Goal: Transaction & Acquisition: Book appointment/travel/reservation

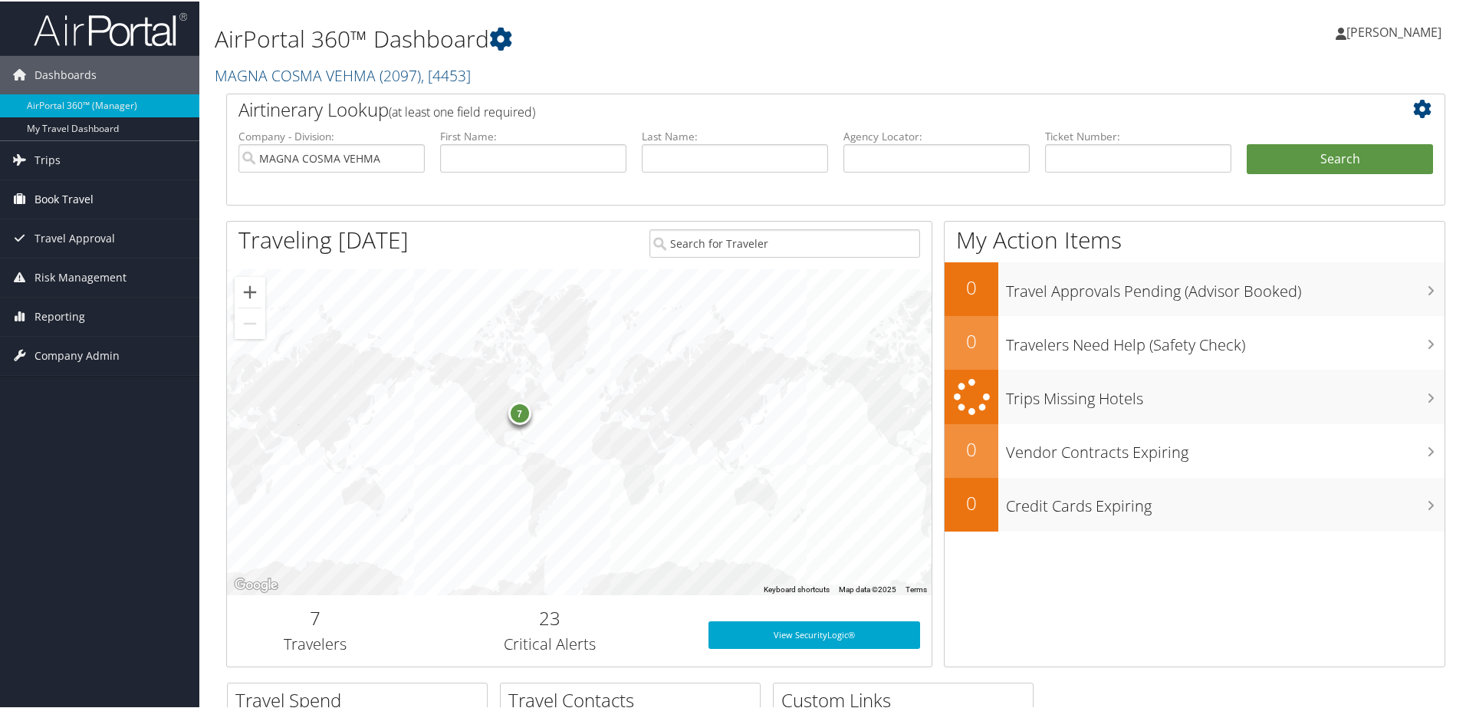
click at [55, 199] on span "Book Travel" at bounding box center [64, 198] width 59 height 38
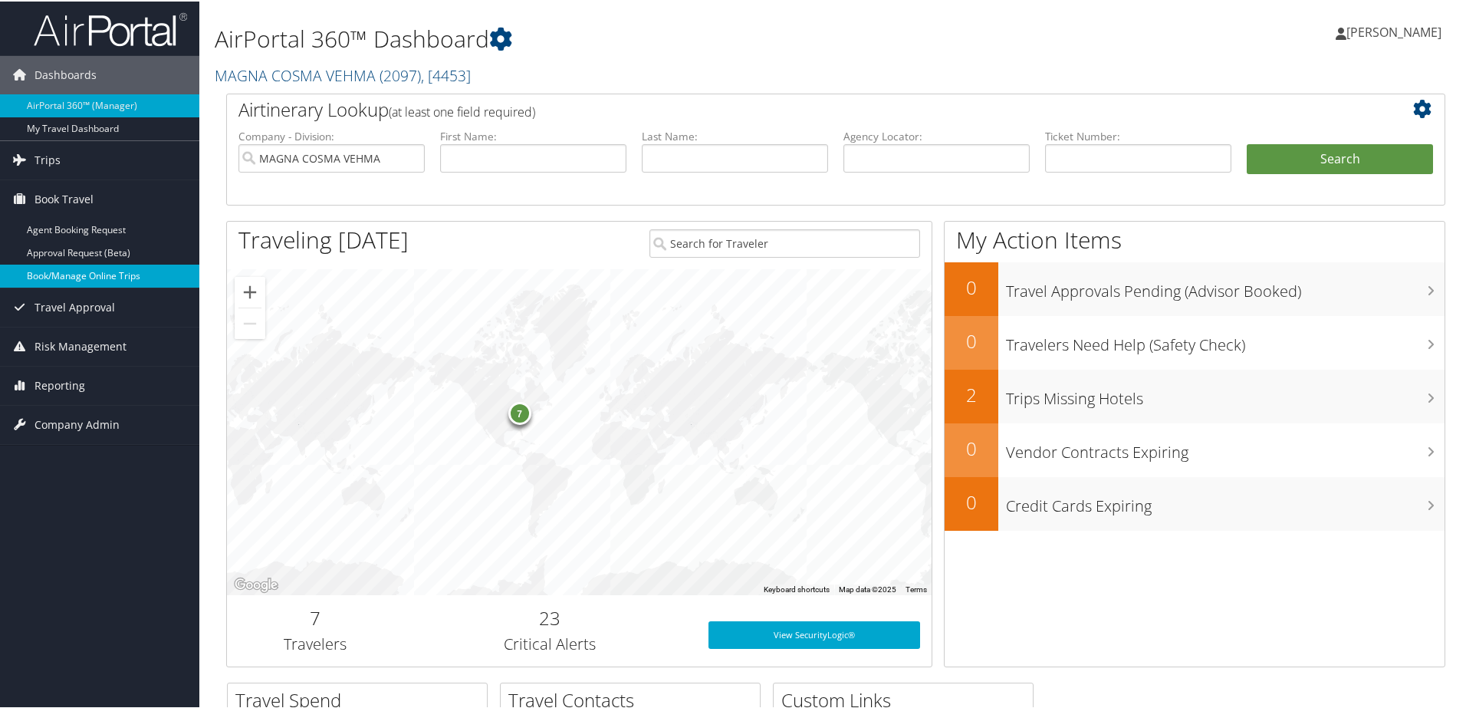
click at [107, 271] on link "Book/Manage Online Trips" at bounding box center [99, 274] width 199 height 23
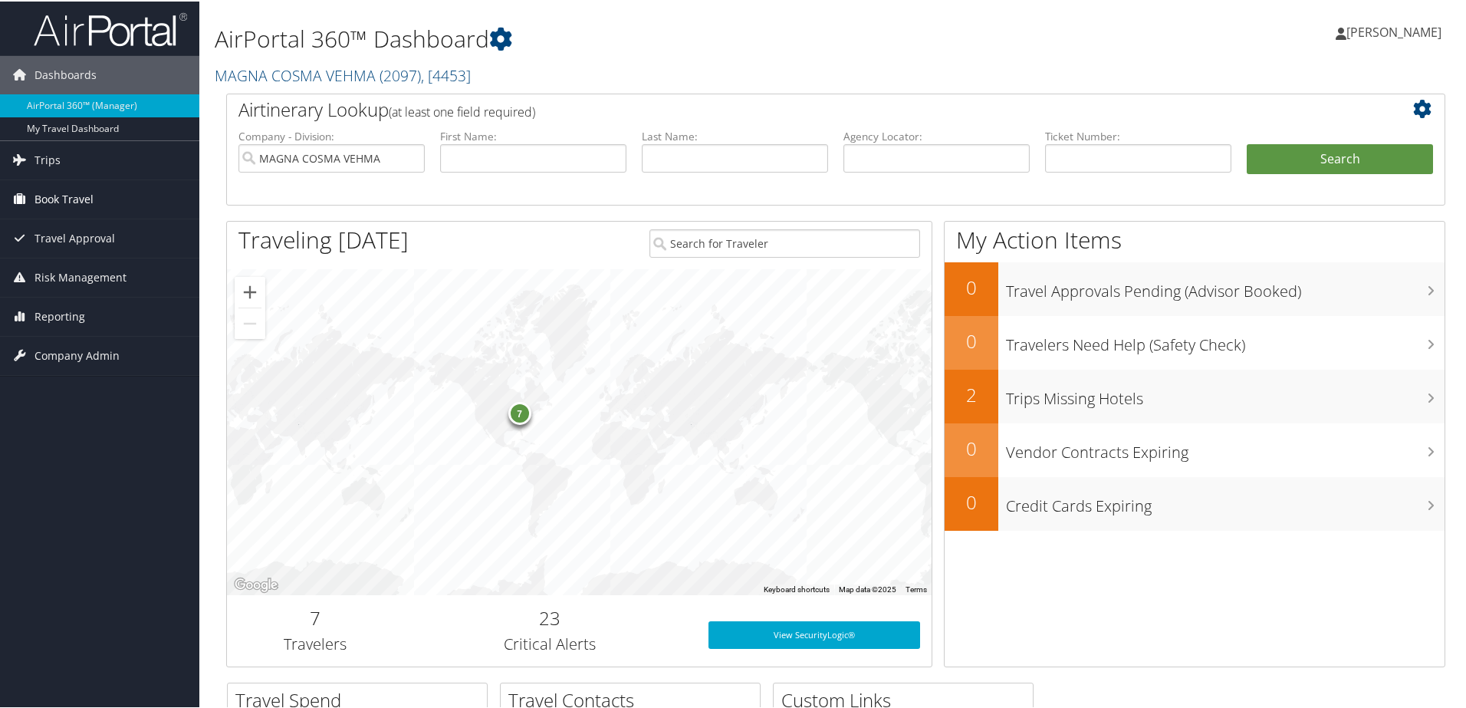
click at [67, 199] on span "Book Travel" at bounding box center [64, 198] width 59 height 38
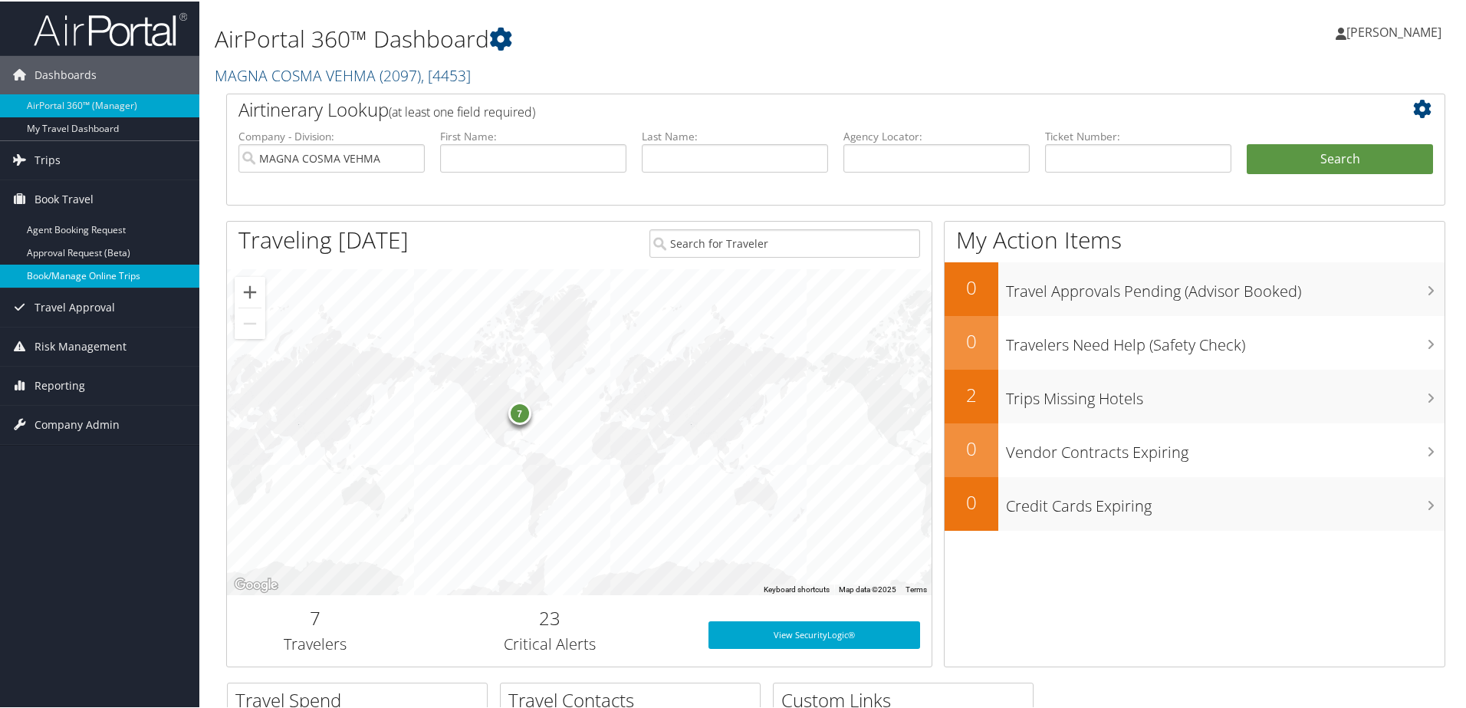
click at [103, 270] on link "Book/Manage Online Trips" at bounding box center [99, 274] width 199 height 23
